Goal: Register for event/course

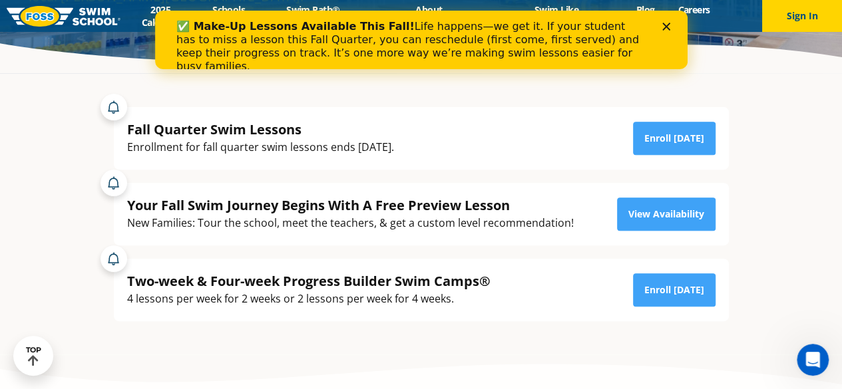
click at [669, 28] on icon "Close" at bounding box center [665, 27] width 8 height 8
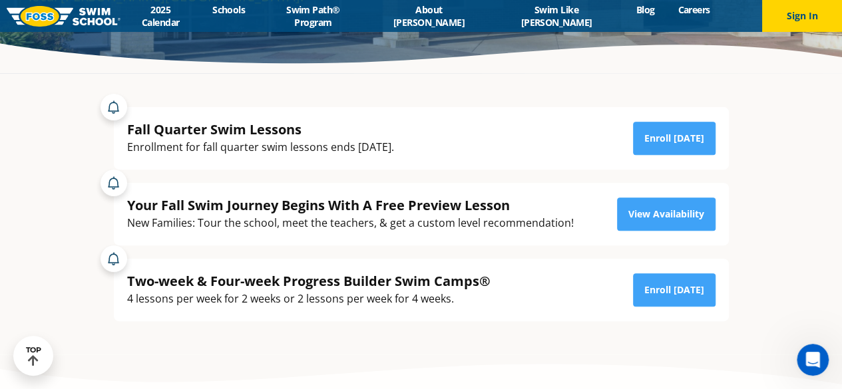
drag, startPoint x: 175, startPoint y: 148, endPoint x: 412, endPoint y: 151, distance: 236.9
click at [394, 151] on div "Enrollment for fall quarter swim lessons ends [DATE]." at bounding box center [260, 147] width 267 height 18
click at [281, 238] on div "Your Fall Swim Journey Begins With A Free Preview Lesson New Families: Tour the…" at bounding box center [421, 214] width 615 height 63
click at [680, 137] on link "Enroll [DATE]" at bounding box center [674, 138] width 83 height 33
